Goal: Find specific page/section

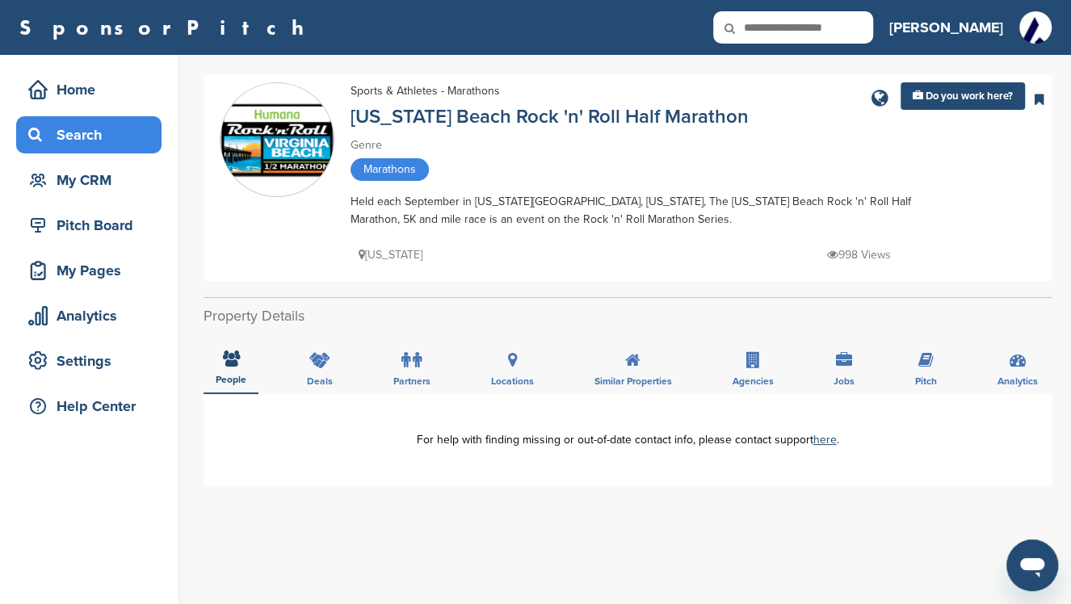
click at [84, 128] on div "Search" at bounding box center [92, 134] width 137 height 29
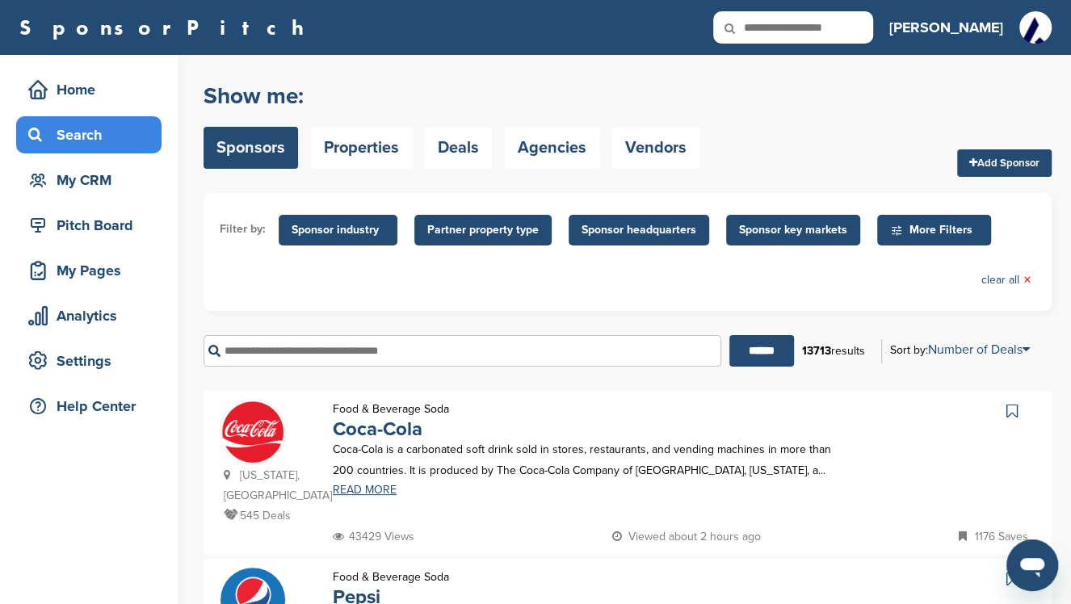
click at [774, 229] on span "Sponsor key markets" at bounding box center [793, 230] width 108 height 18
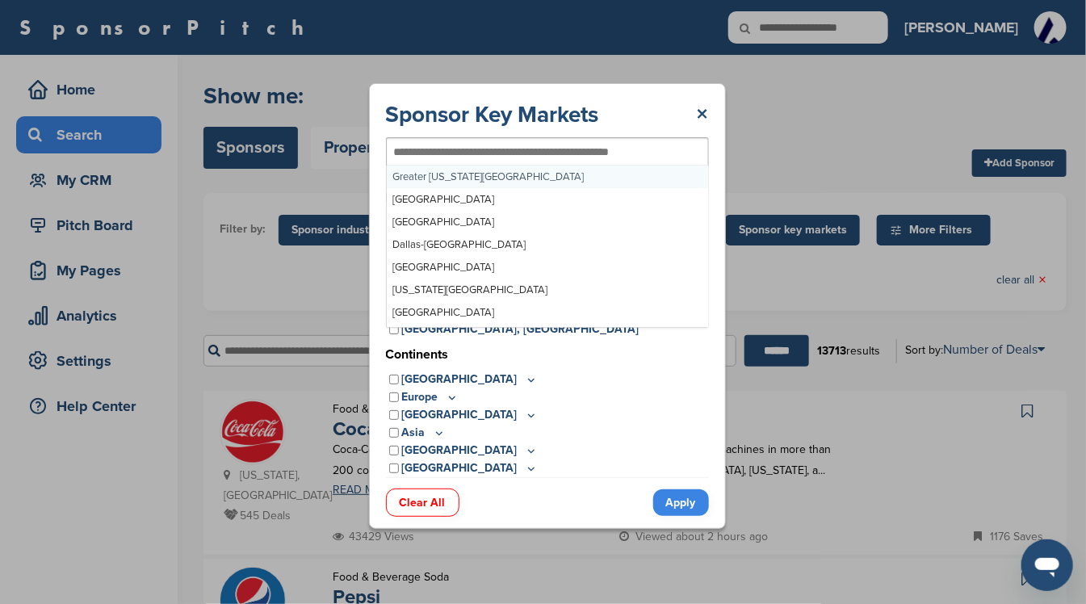
click at [404, 150] on input "text" at bounding box center [521, 152] width 254 height 15
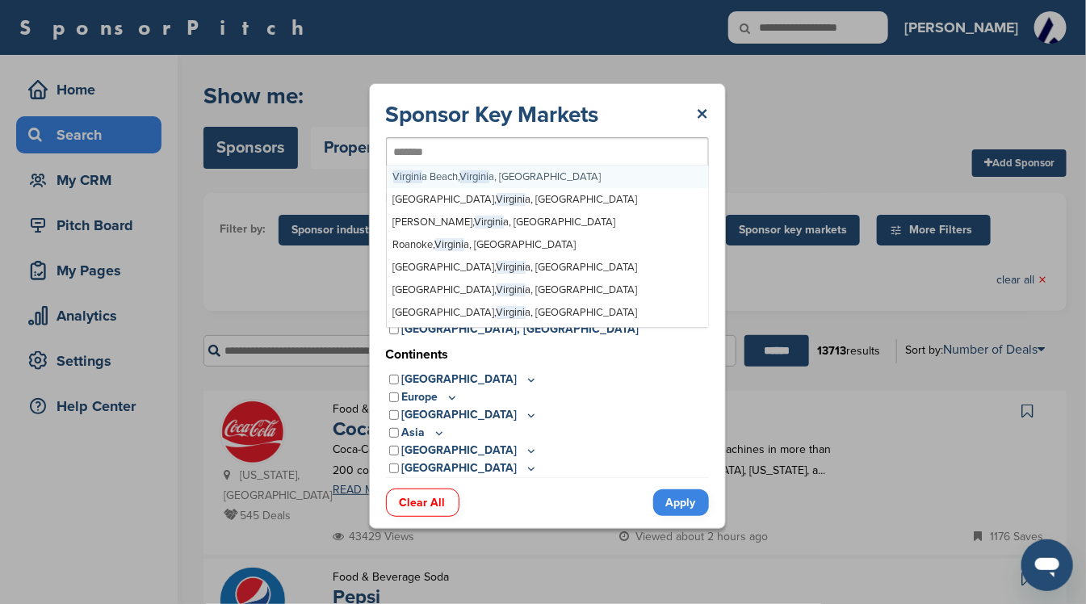
type input "********"
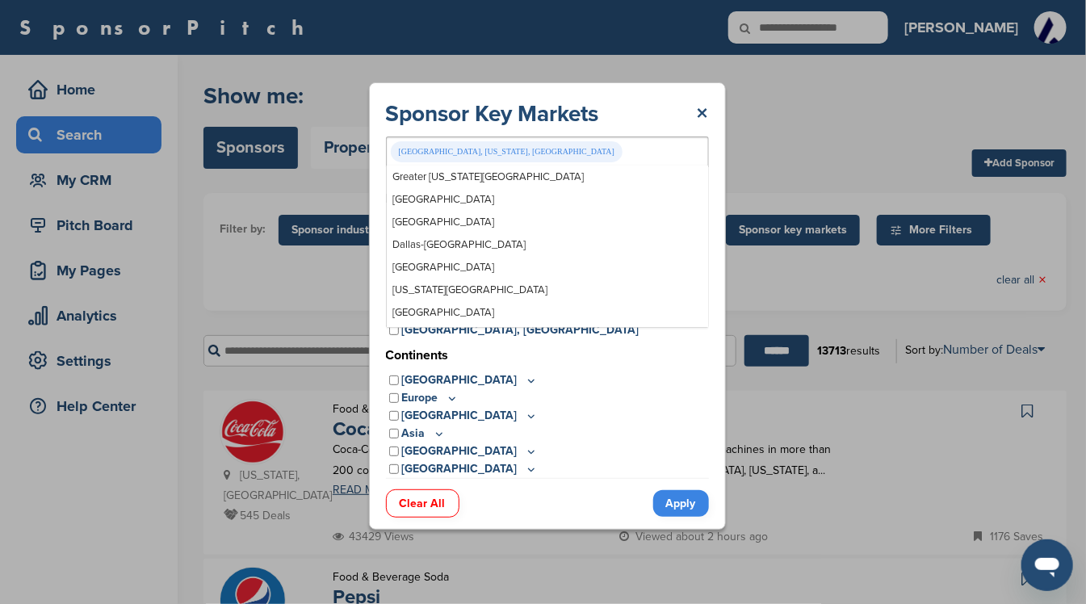
scroll to position [17337, 0]
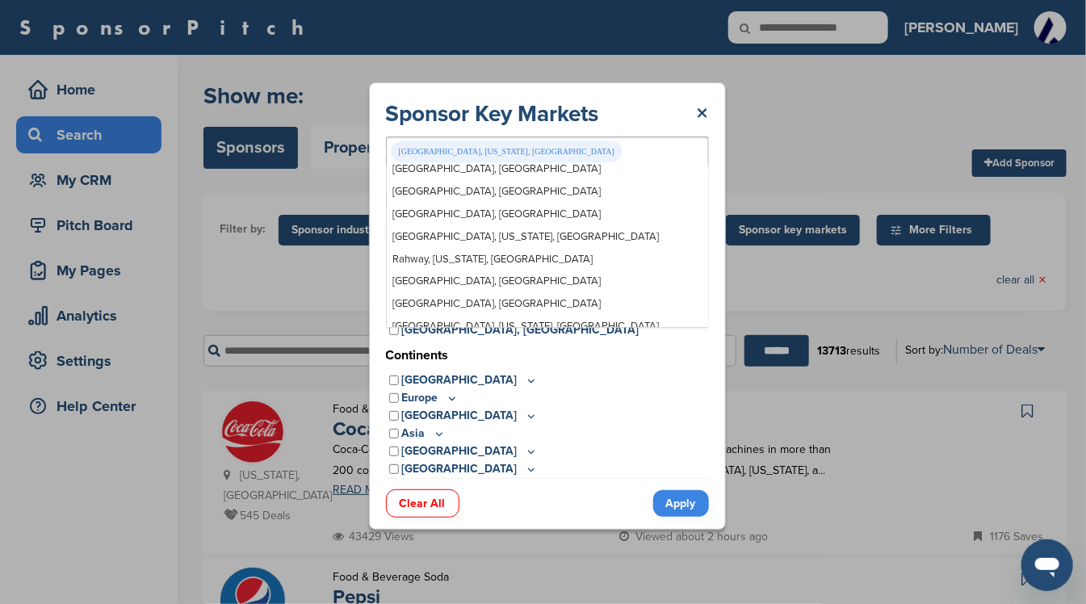
click at [501, 157] on div "Radford, Virginia, USA" at bounding box center [547, 151] width 323 height 31
click at [626, 156] on input "text" at bounding box center [627, 151] width 3 height 15
drag, startPoint x: 501, startPoint y: 146, endPoint x: 371, endPoint y: 155, distance: 130.3
click at [371, 155] on div "Sponsor Key Markets × Radford, Virginia, USA Greater New York Metro Greater Los…" at bounding box center [547, 305] width 357 height 447
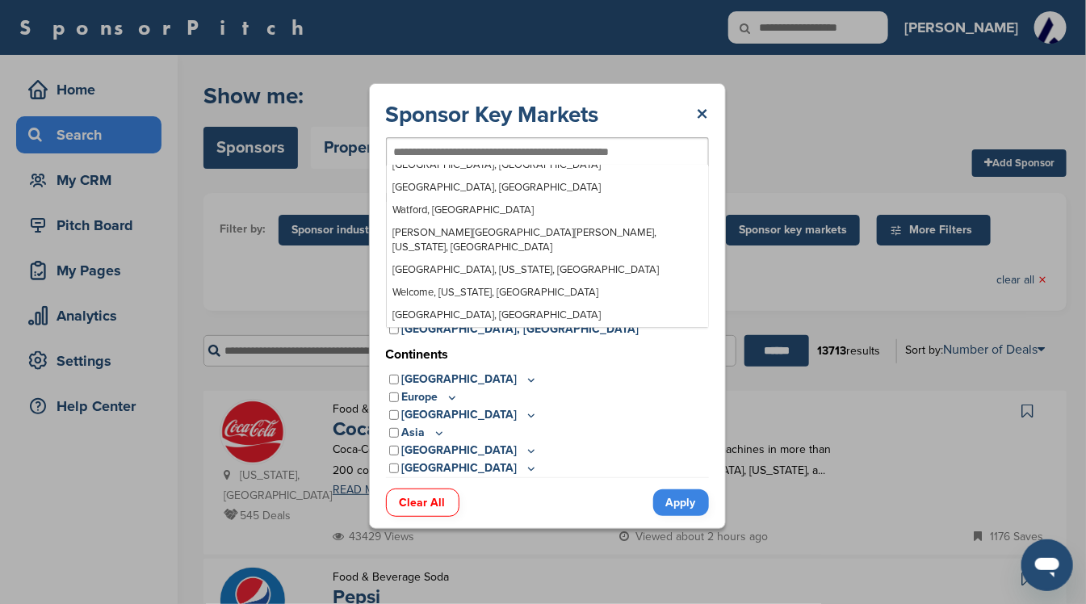
scroll to position [22446, 0]
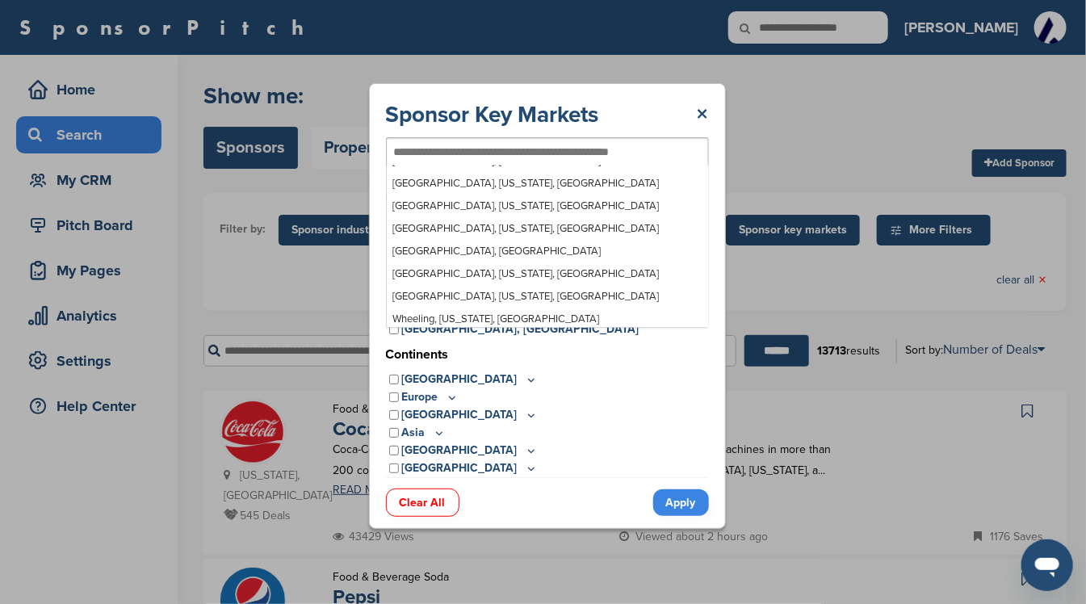
click at [536, 153] on input "text" at bounding box center [521, 152] width 254 height 15
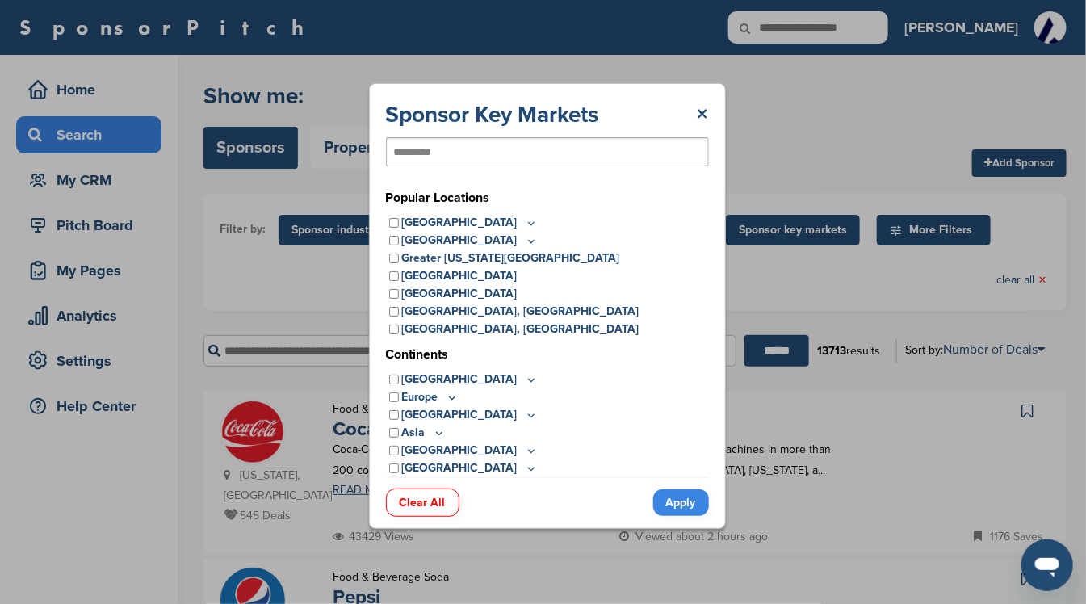
click at [426, 149] on input "*********" at bounding box center [416, 152] width 44 height 15
type input "********"
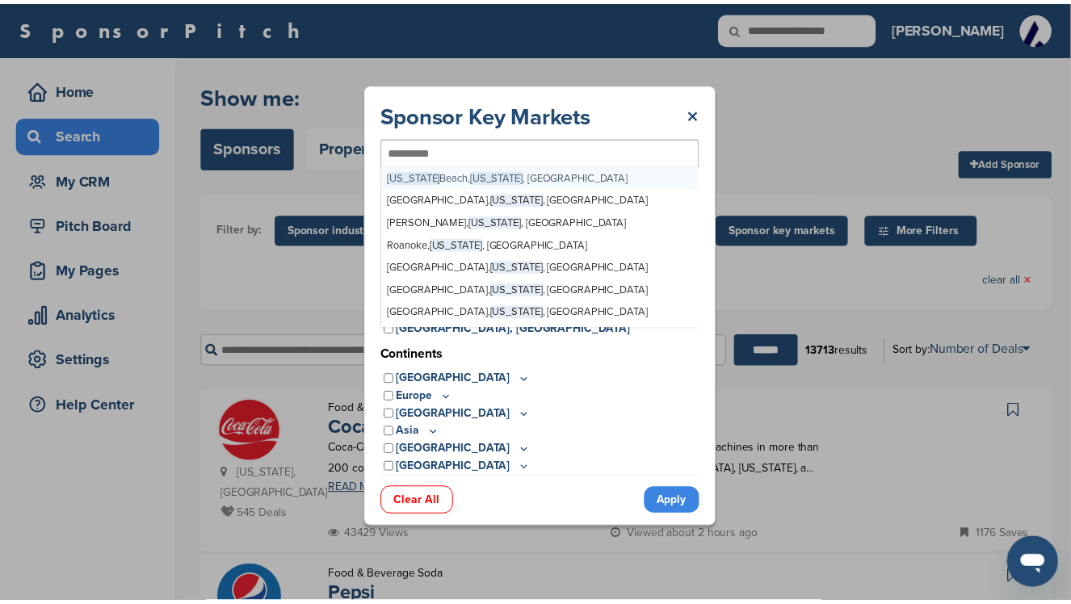
scroll to position [14556, 0]
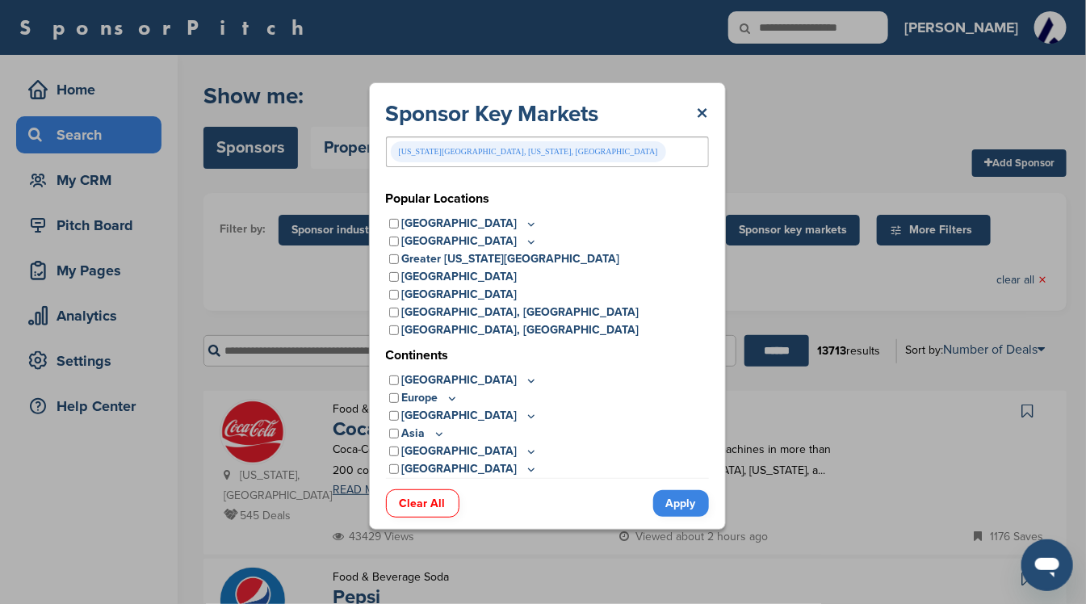
click at [674, 506] on link "Apply" at bounding box center [681, 503] width 56 height 27
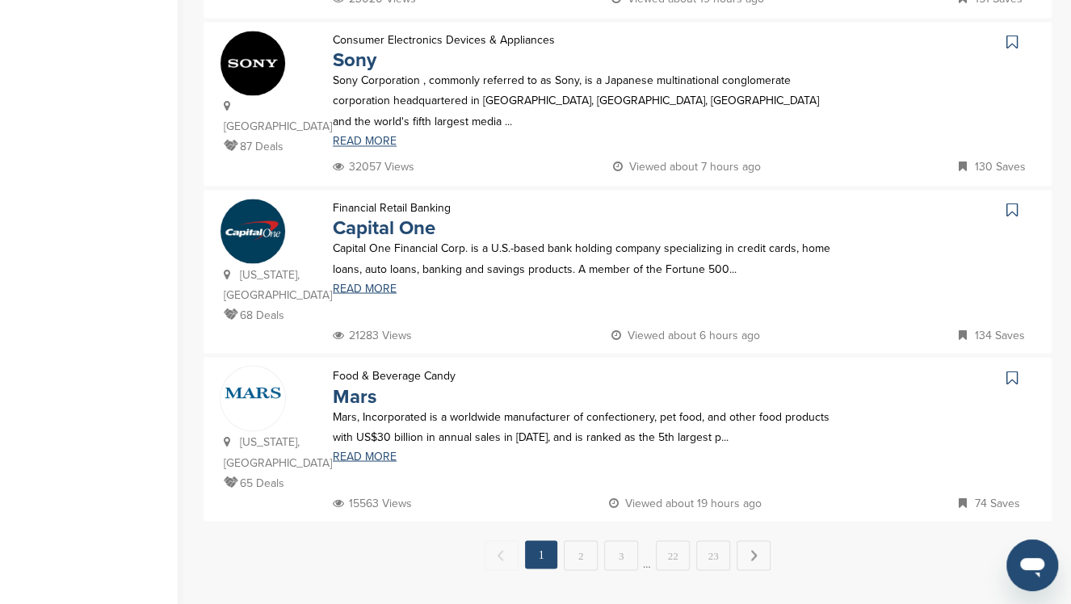
scroll to position [1722, 0]
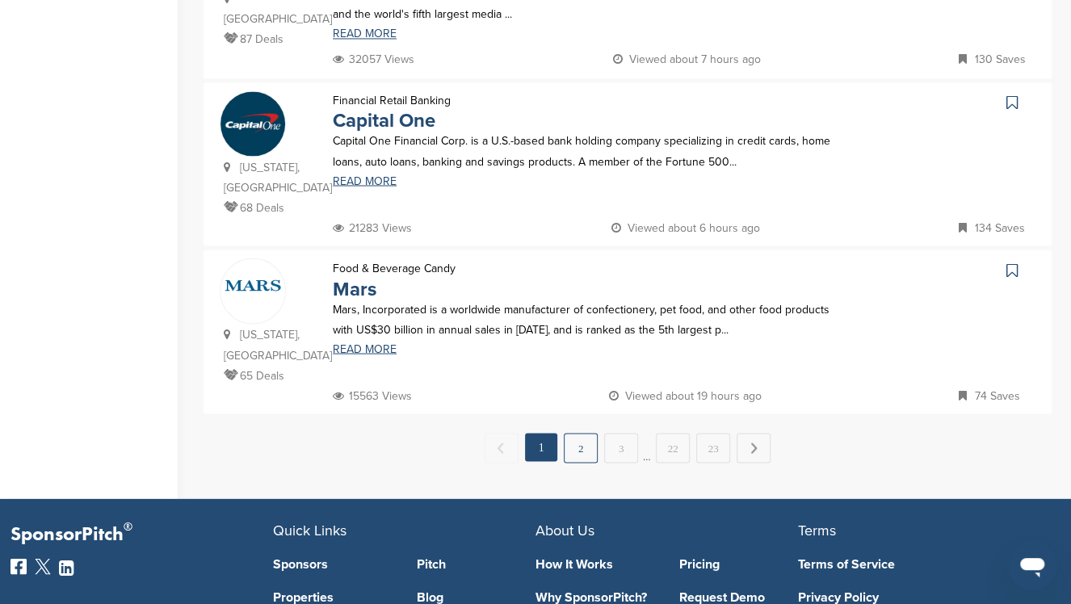
click at [589, 433] on link "2" at bounding box center [581, 448] width 34 height 30
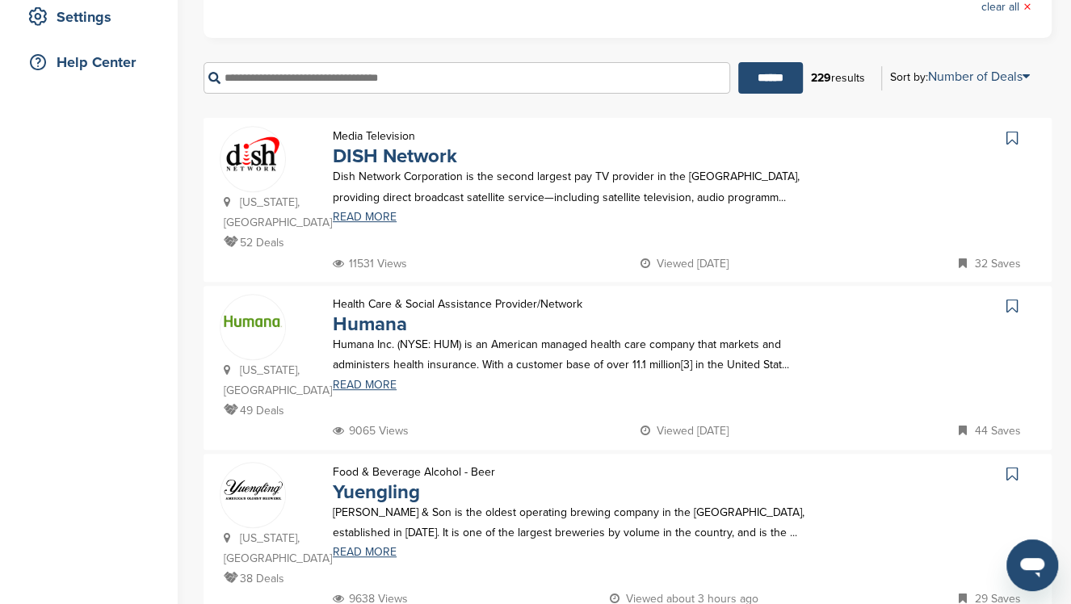
scroll to position [430, 0]
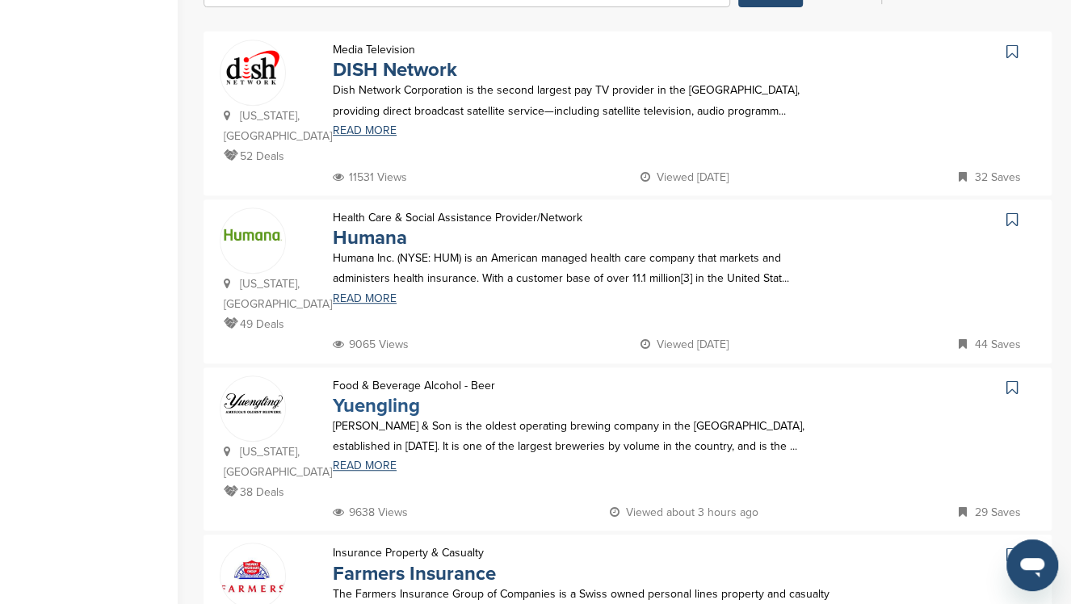
click at [354, 394] on link "Yuengling" at bounding box center [376, 405] width 87 height 23
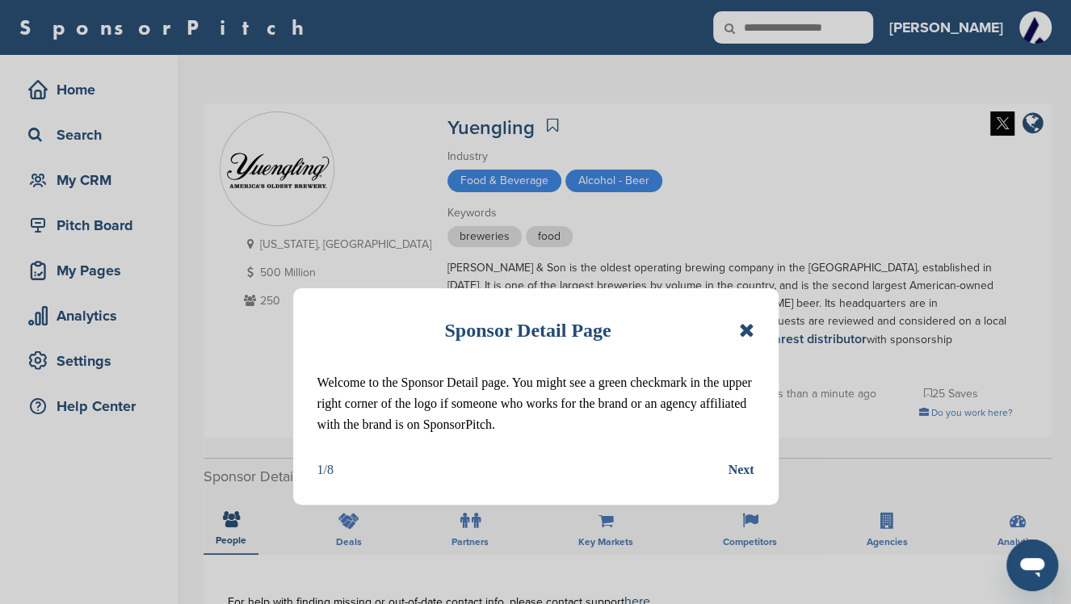
click at [745, 332] on icon at bounding box center [745, 330] width 15 height 19
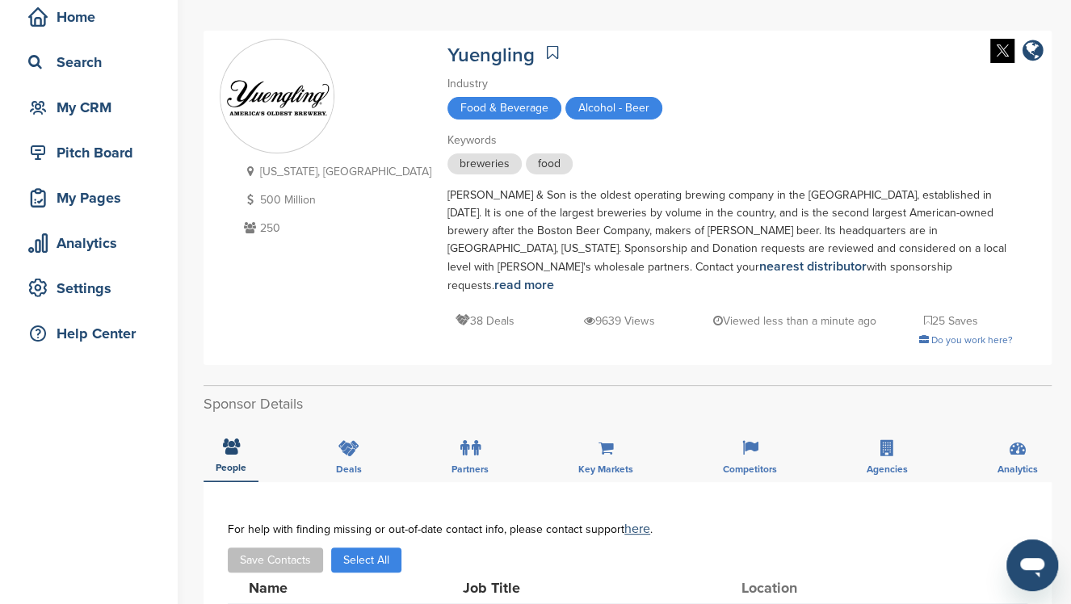
scroll to position [107, 0]
